Goal: Task Accomplishment & Management: Complete application form

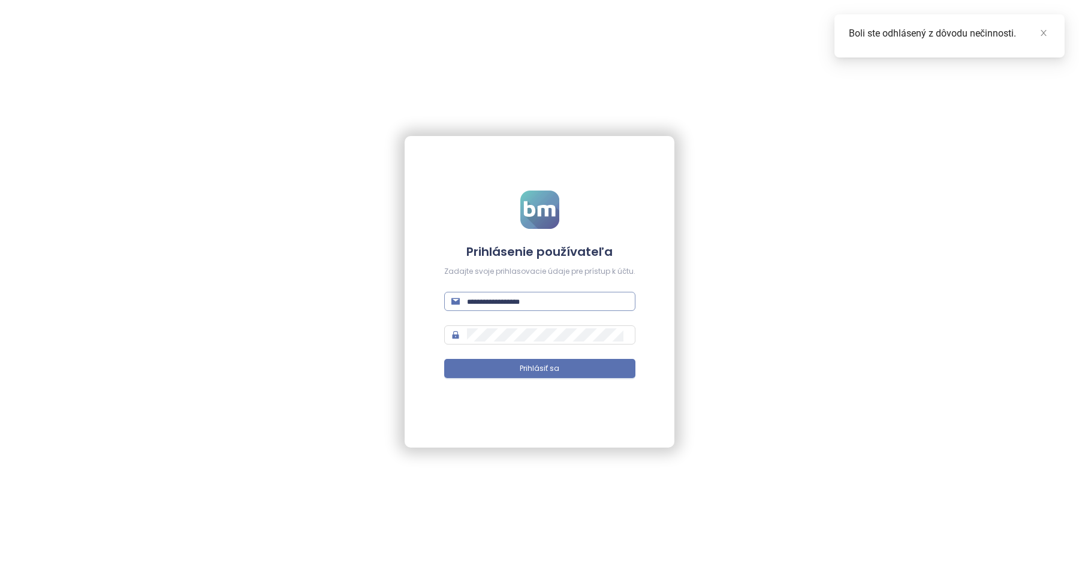
click at [505, 295] on input "text" at bounding box center [547, 301] width 161 height 13
type input "**********"
click at [538, 365] on span "Prihlásiť sa" at bounding box center [539, 368] width 40 height 11
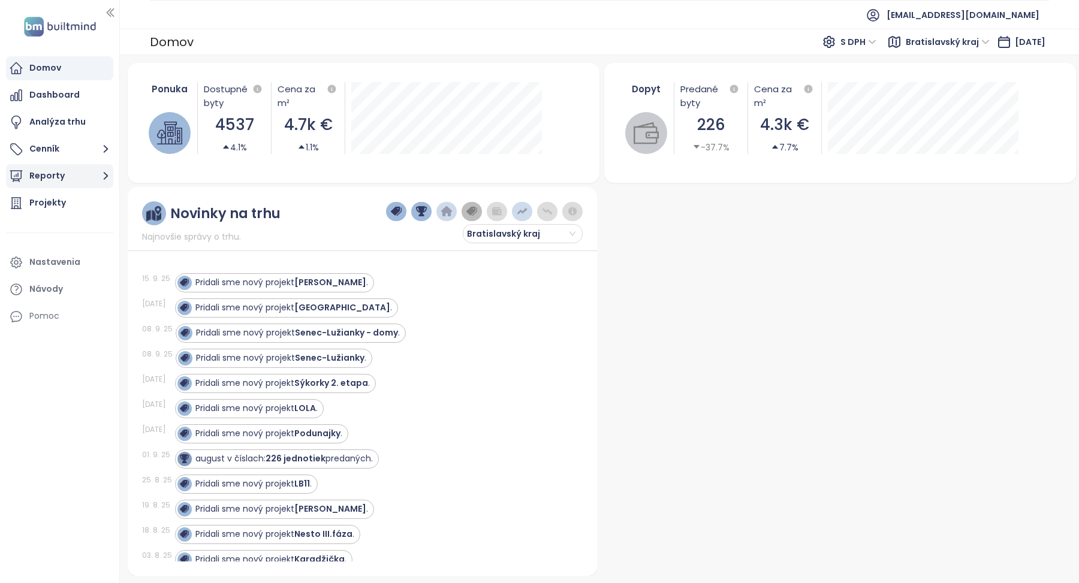
click at [65, 170] on button "Reporty" at bounding box center [59, 176] width 107 height 24
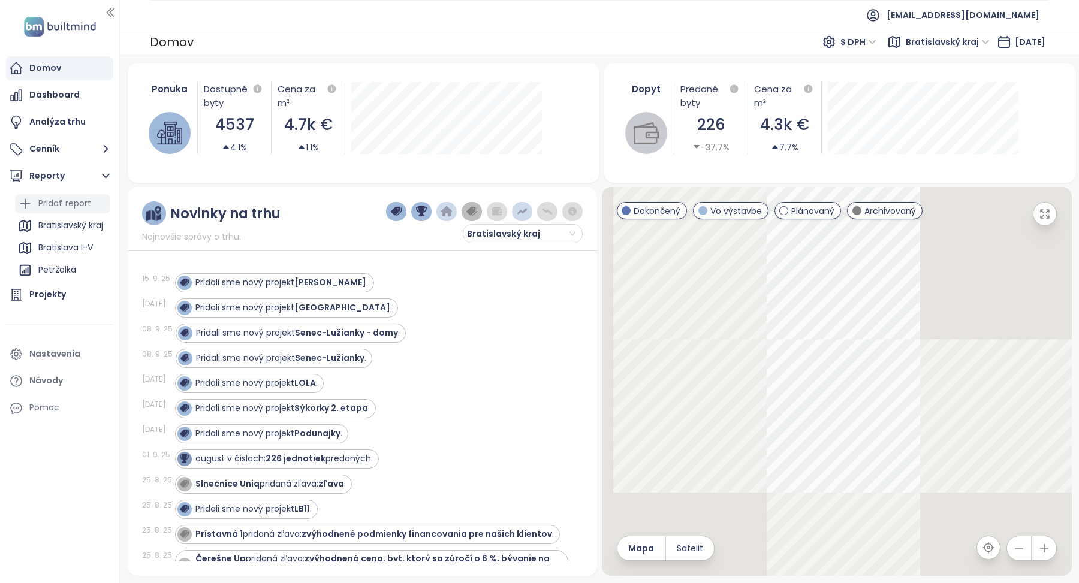
click at [59, 207] on div "Pridať report" at bounding box center [64, 203] width 53 height 15
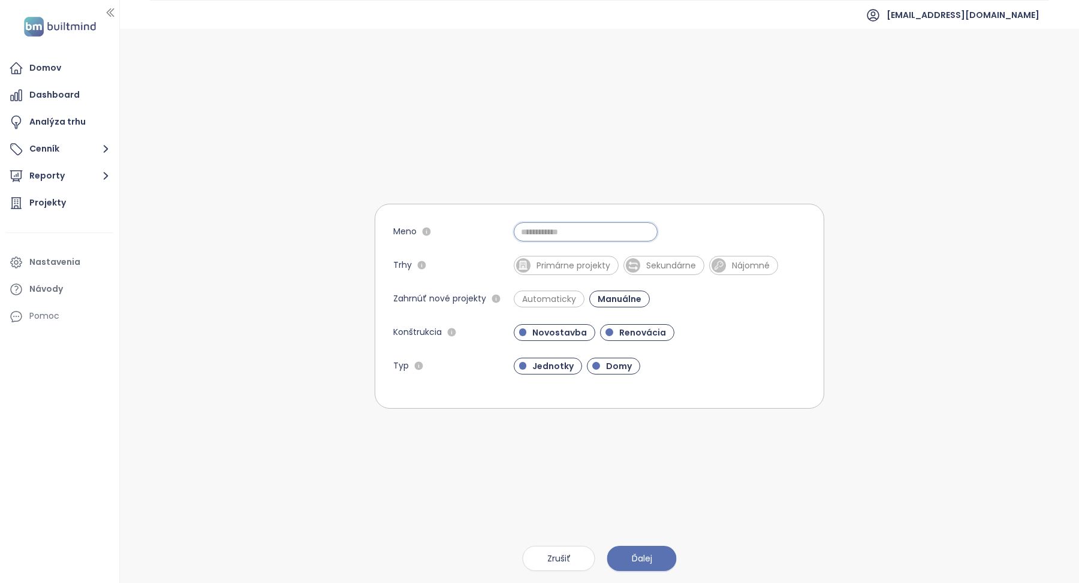
click at [568, 231] on input "Meno" at bounding box center [585, 231] width 144 height 19
type input "**********"
click at [581, 268] on span "Primárne projekty" at bounding box center [573, 265] width 86 height 12
click at [651, 262] on span "Sekundárne" at bounding box center [676, 265] width 62 height 12
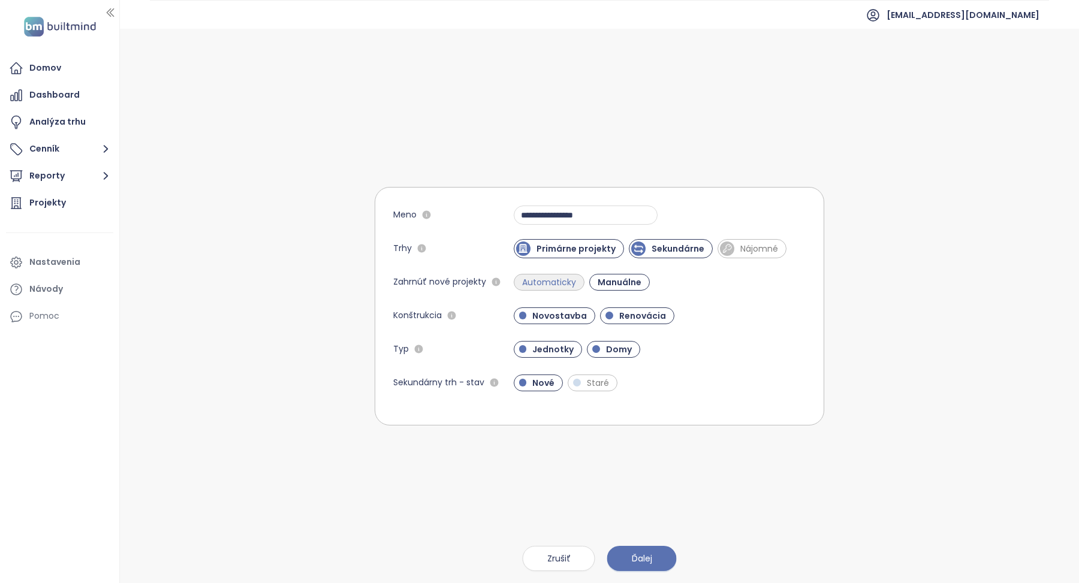
click at [555, 282] on span "Automaticky" at bounding box center [549, 282] width 66 height 12
click at [634, 313] on span "Renovácia" at bounding box center [642, 316] width 59 height 12
click at [602, 352] on span "Domy" at bounding box center [619, 349] width 38 height 12
click at [638, 554] on span "Ďalej" at bounding box center [642, 558] width 20 height 13
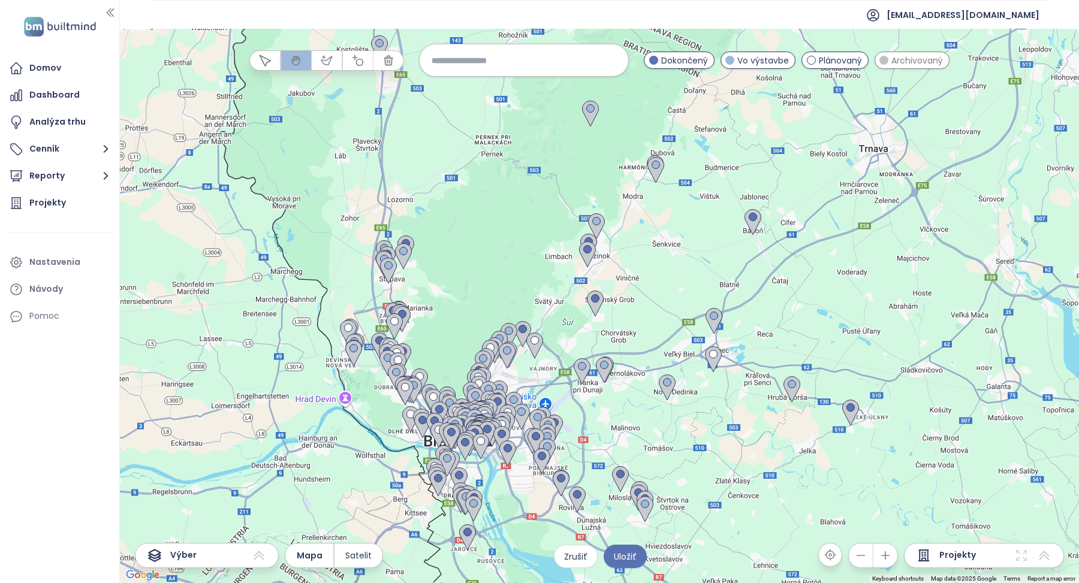
click at [475, 61] on input at bounding box center [523, 60] width 185 height 26
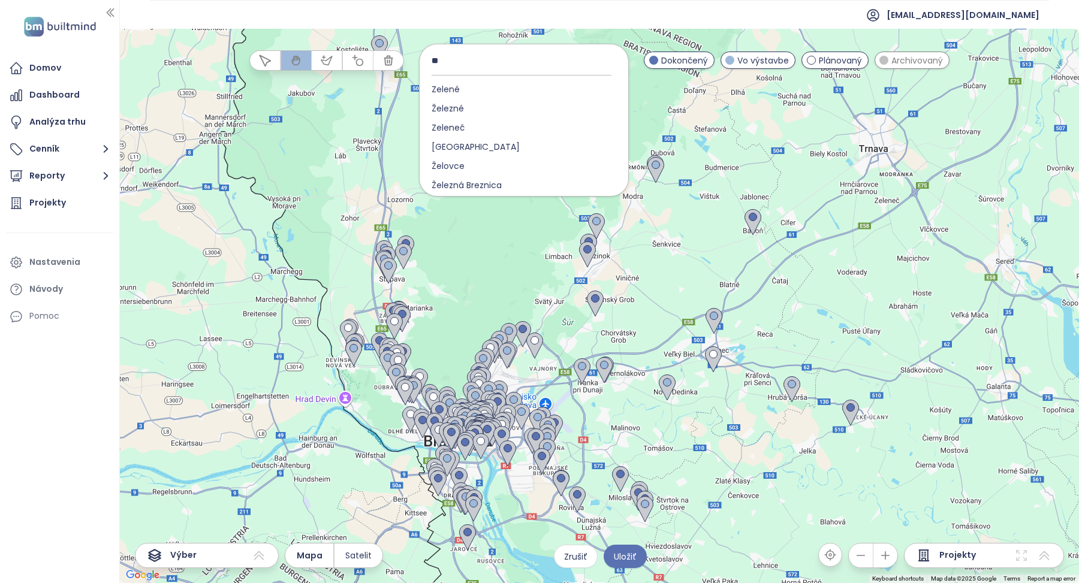
type input "*"
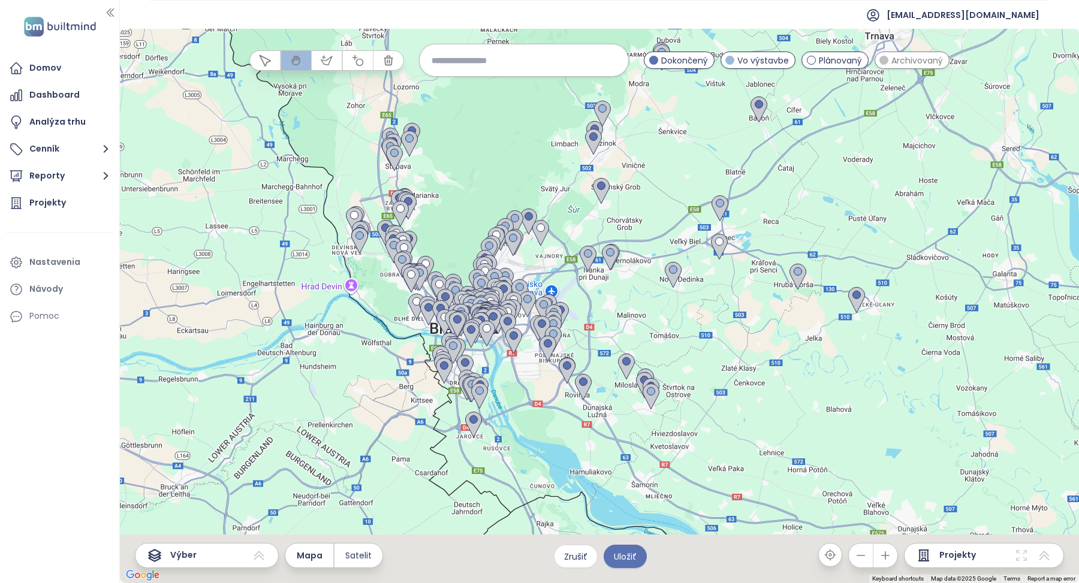
drag, startPoint x: 464, startPoint y: 306, endPoint x: 476, endPoint y: 174, distance: 132.3
click at [476, 174] on div at bounding box center [599, 306] width 959 height 554
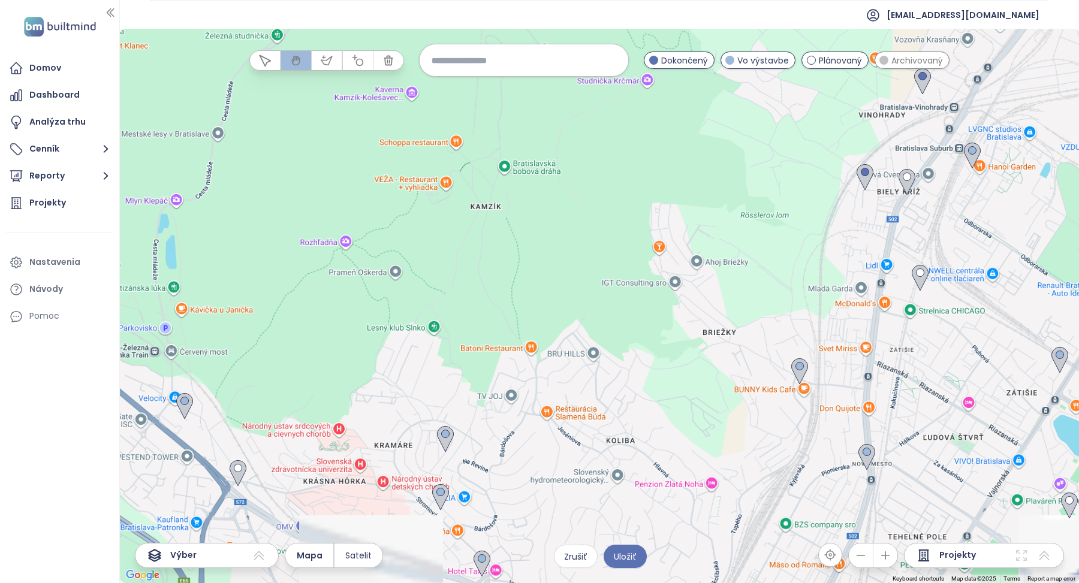
drag, startPoint x: 445, startPoint y: 325, endPoint x: 499, endPoint y: 191, distance: 145.2
click at [499, 191] on div at bounding box center [599, 306] width 959 height 554
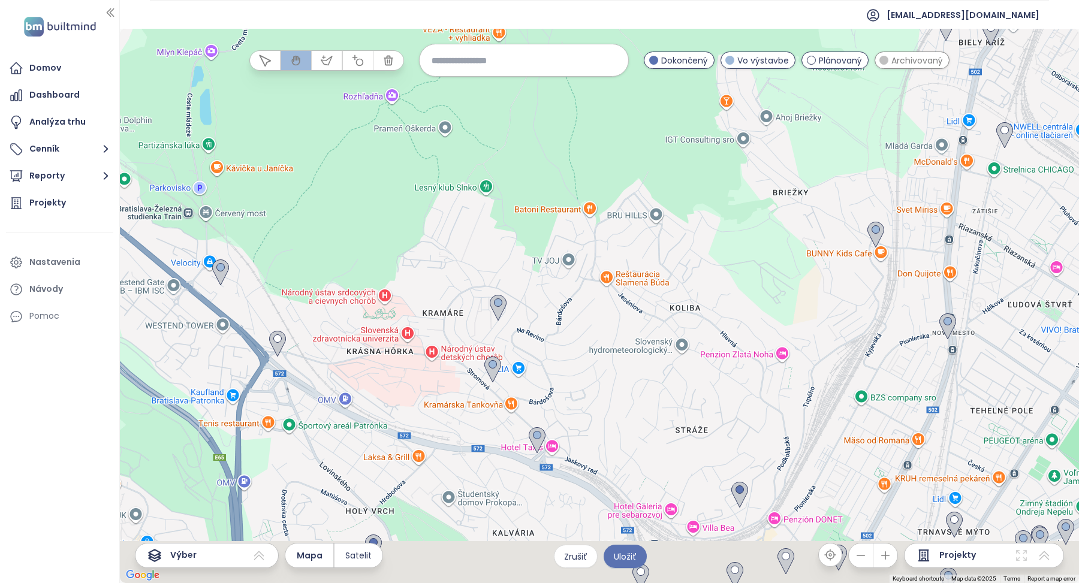
drag, startPoint x: 424, startPoint y: 440, endPoint x: 486, endPoint y: 298, distance: 155.6
click at [487, 298] on div at bounding box center [599, 306] width 959 height 554
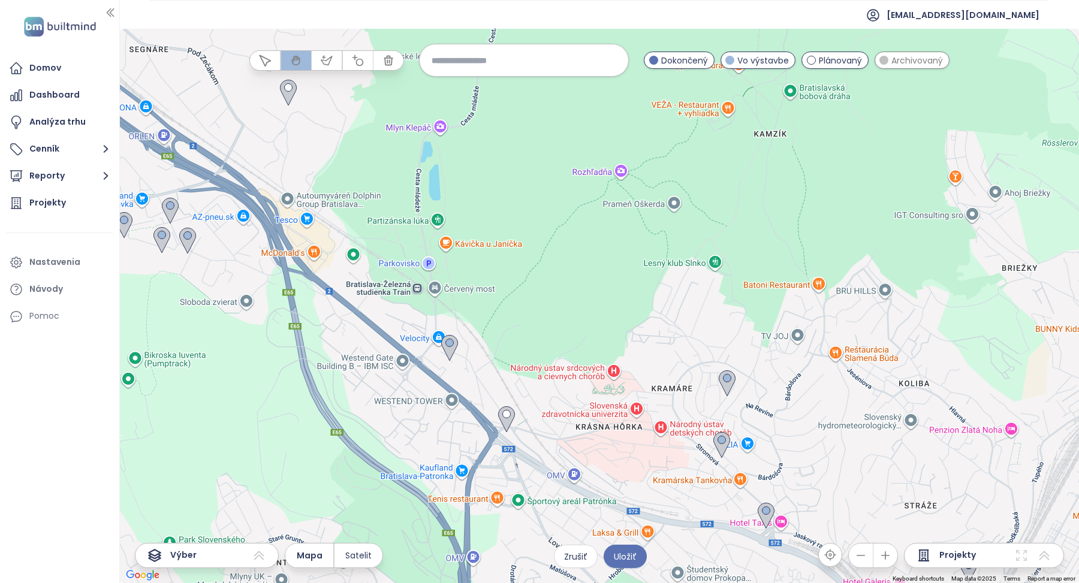
drag, startPoint x: 303, startPoint y: 164, endPoint x: 531, endPoint y: 243, distance: 241.6
click at [531, 243] on div at bounding box center [599, 306] width 959 height 554
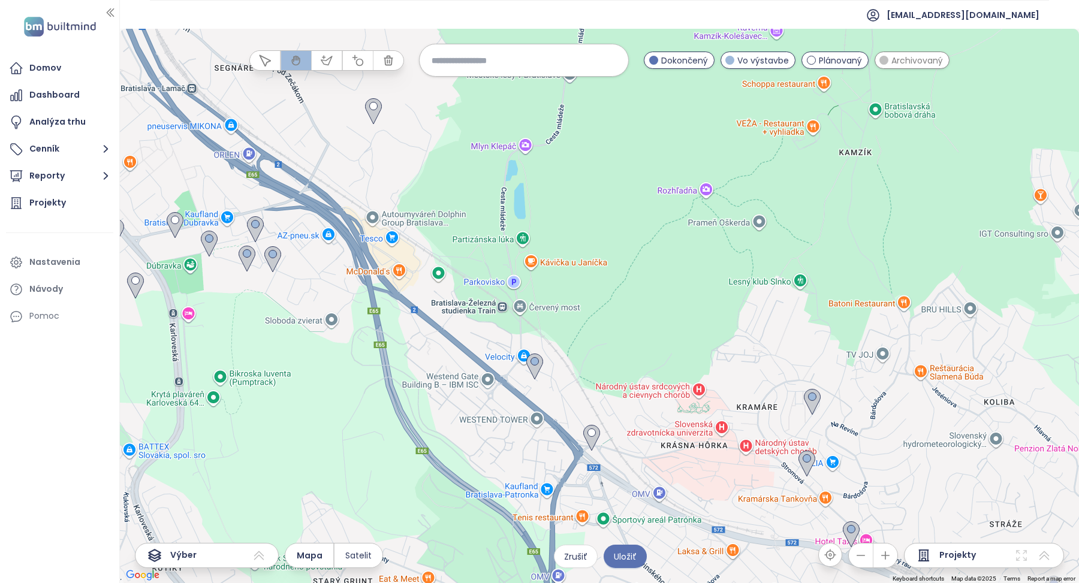
drag, startPoint x: 410, startPoint y: 229, endPoint x: 497, endPoint y: 248, distance: 88.3
click at [497, 248] on div at bounding box center [599, 306] width 959 height 554
click at [361, 62] on icon "button" at bounding box center [357, 60] width 11 height 11
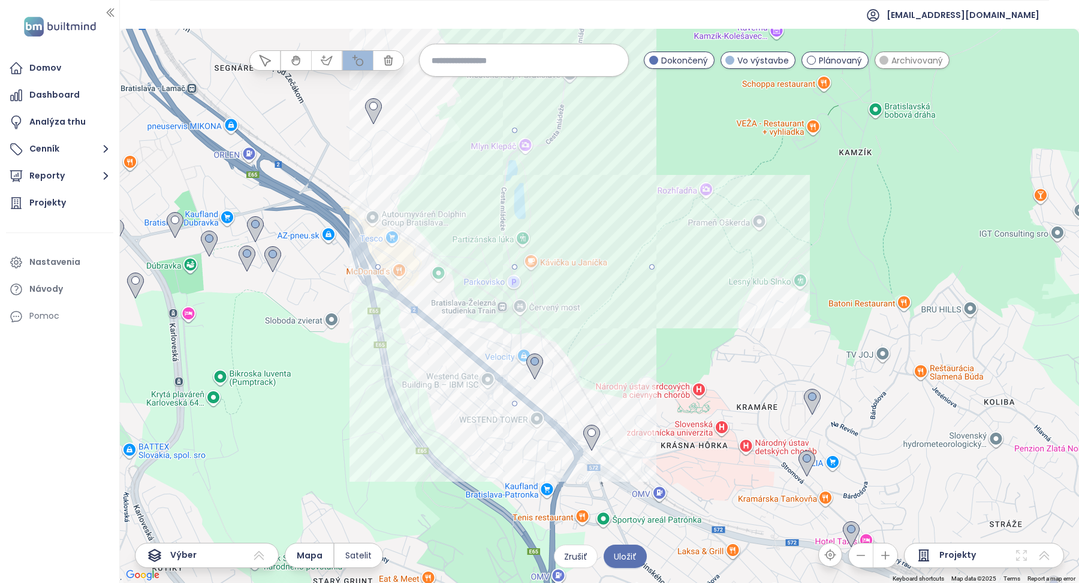
drag, startPoint x: 513, startPoint y: 266, endPoint x: 628, endPoint y: 343, distance: 138.1
click at [628, 343] on div at bounding box center [599, 306] width 959 height 554
click at [293, 62] on icon "button" at bounding box center [296, 61] width 12 height 12
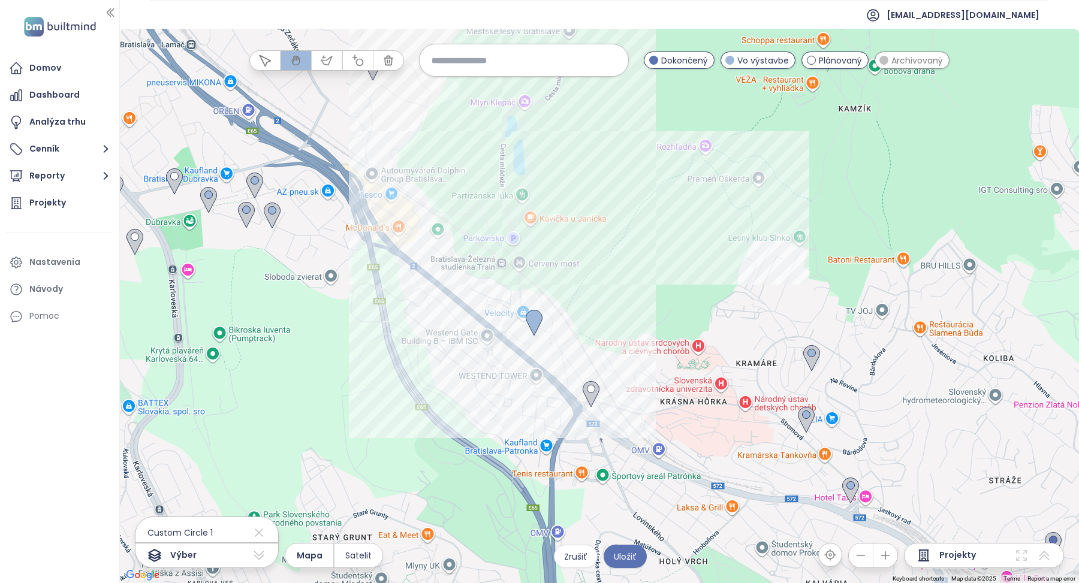
drag, startPoint x: 532, startPoint y: 246, endPoint x: 531, endPoint y: 201, distance: 44.9
click at [531, 201] on div at bounding box center [599, 306] width 959 height 554
click at [531, 207] on div at bounding box center [599, 306] width 959 height 554
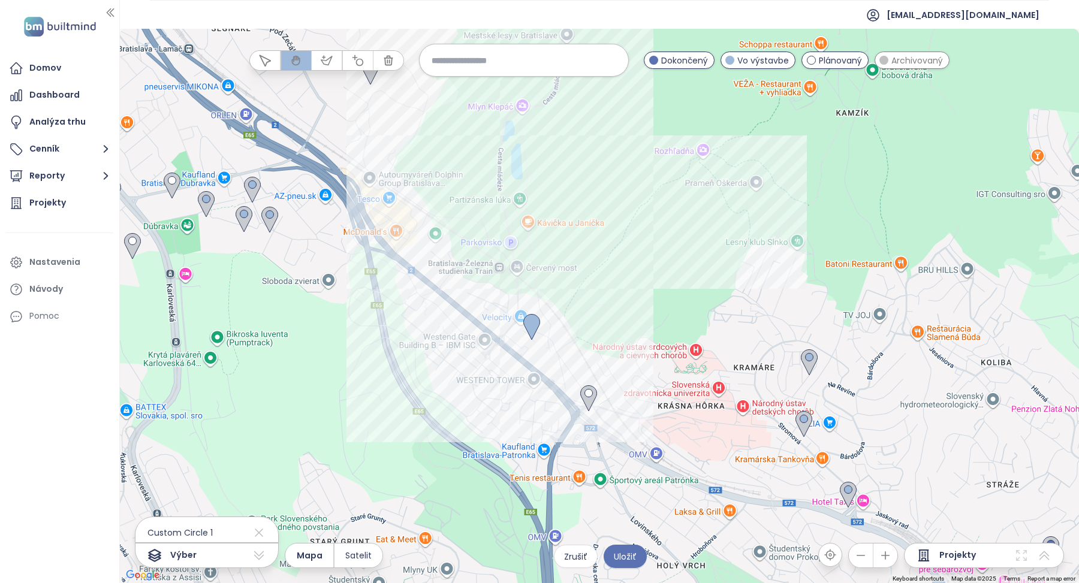
drag, startPoint x: 545, startPoint y: 206, endPoint x: 542, endPoint y: 212, distance: 7.0
click at [542, 212] on div at bounding box center [599, 306] width 959 height 554
click at [531, 323] on img at bounding box center [531, 327] width 17 height 26
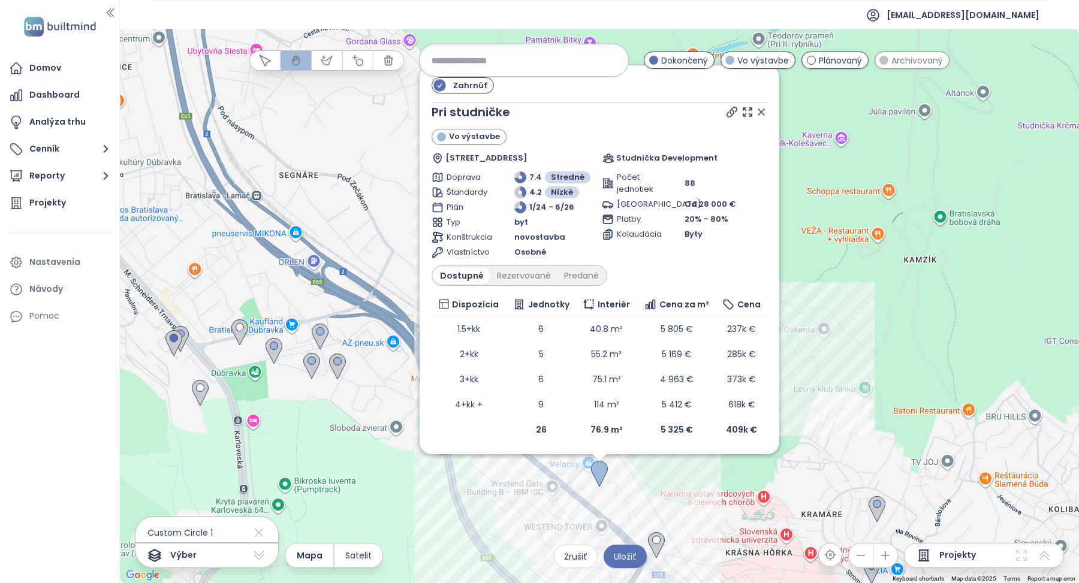
click at [763, 113] on icon at bounding box center [761, 112] width 12 height 12
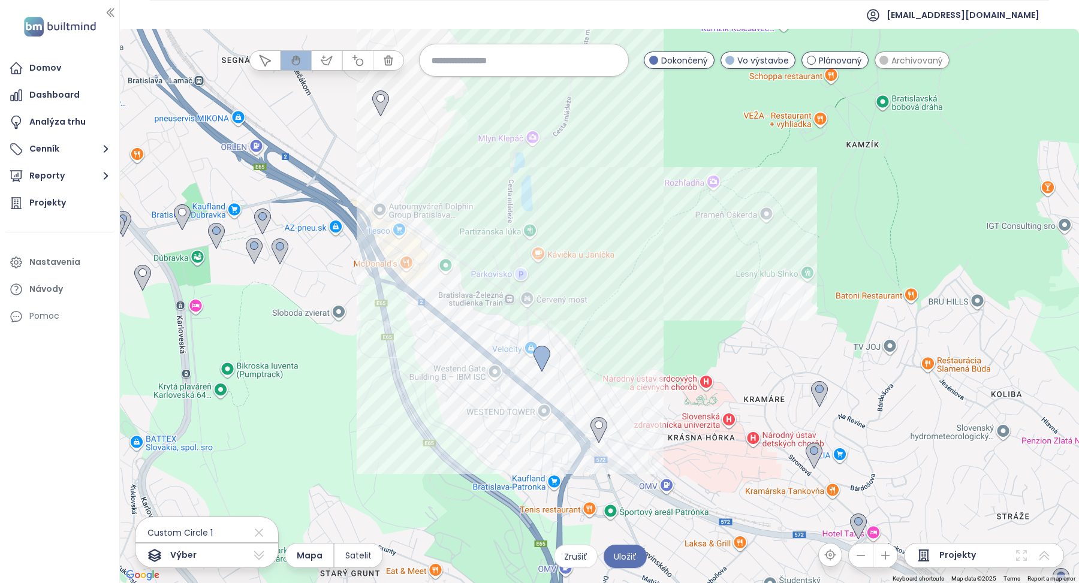
drag, startPoint x: 739, startPoint y: 289, endPoint x: 681, endPoint y: 171, distance: 131.6
click at [681, 171] on div at bounding box center [599, 306] width 959 height 554
click at [394, 62] on button "button" at bounding box center [388, 60] width 30 height 19
click at [521, 212] on div at bounding box center [599, 306] width 959 height 554
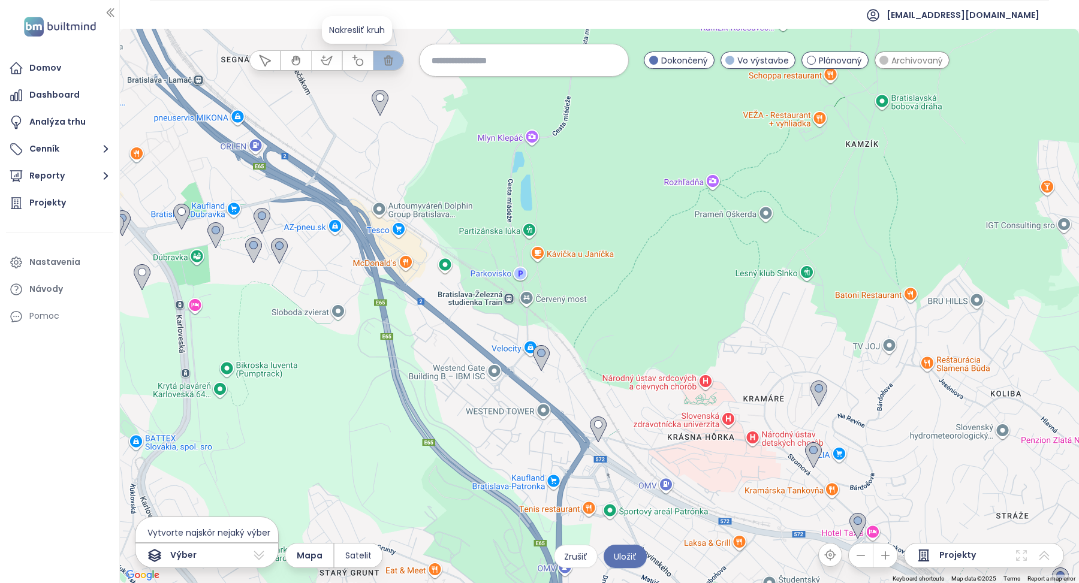
click at [358, 59] on icon "button" at bounding box center [357, 60] width 11 height 11
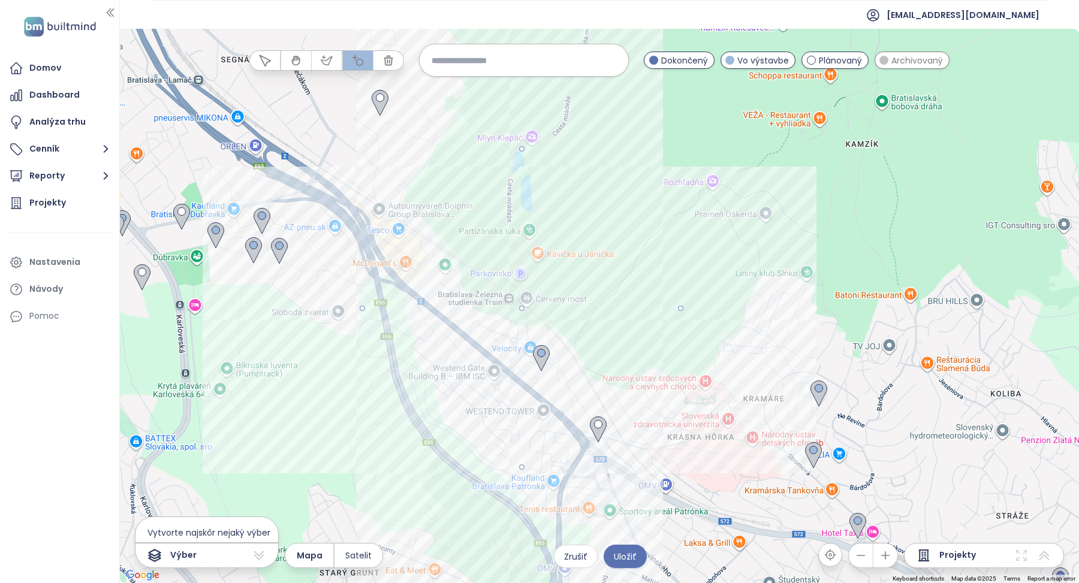
drag, startPoint x: 520, startPoint y: 307, endPoint x: 661, endPoint y: 384, distance: 160.9
click at [661, 384] on div at bounding box center [599, 306] width 959 height 554
click at [264, 59] on icon "button" at bounding box center [265, 61] width 12 height 12
click at [540, 355] on img at bounding box center [541, 358] width 17 height 26
